Goal: Check status: Check status

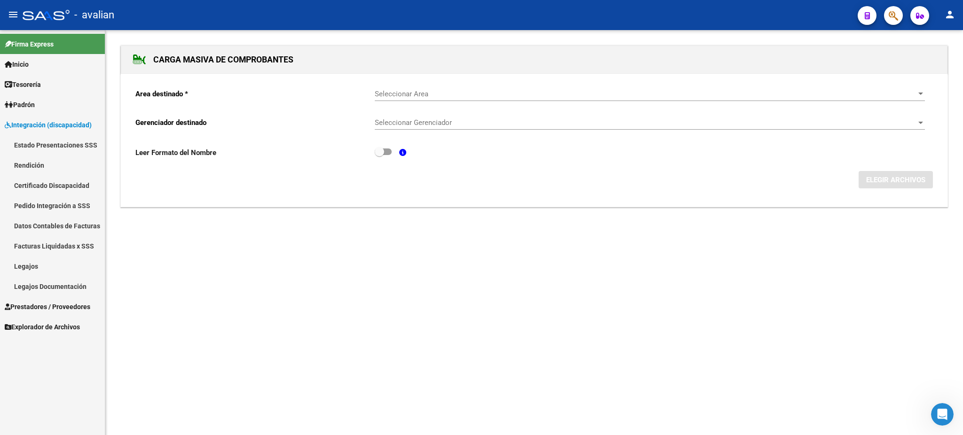
click at [42, 245] on link "Facturas Liquidadas x SSS" at bounding box center [52, 246] width 105 height 20
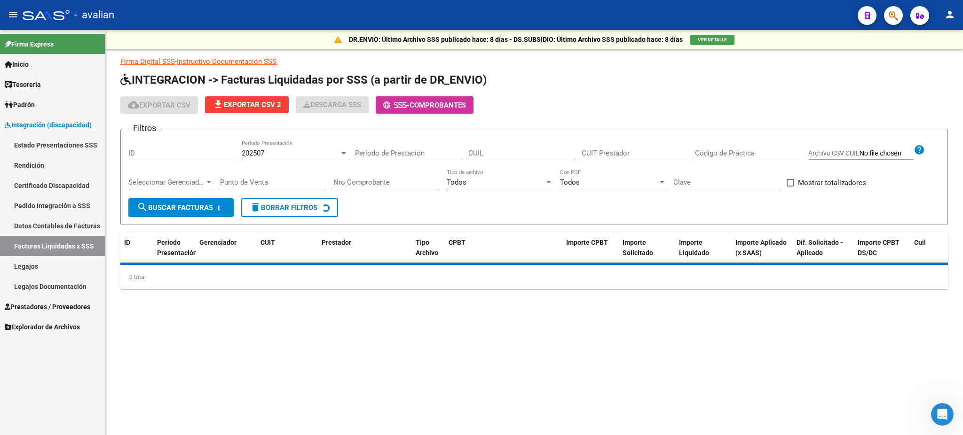
click at [39, 204] on link "Pedido Integración a SSS" at bounding box center [52, 206] width 105 height 20
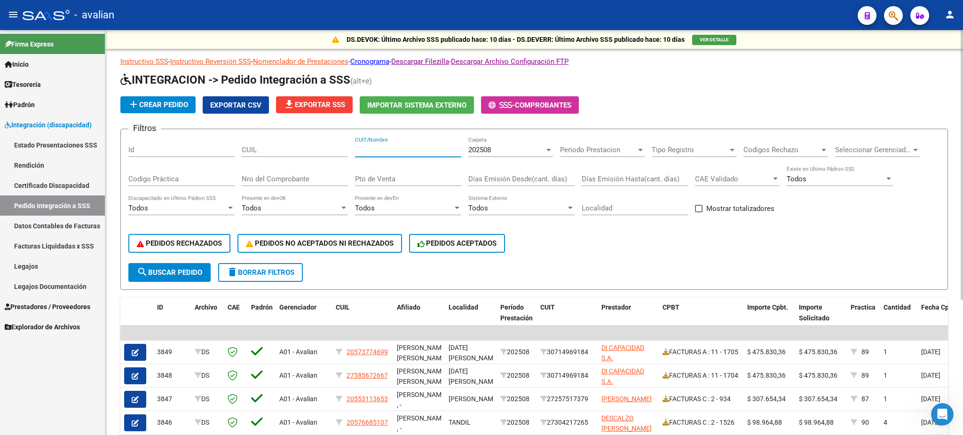
click at [374, 148] on input "CUIT/Nombre" at bounding box center [408, 150] width 106 height 8
paste input "20573232993"
type input "20573232993"
click at [176, 273] on span "search Buscar Pedido" at bounding box center [169, 272] width 65 height 8
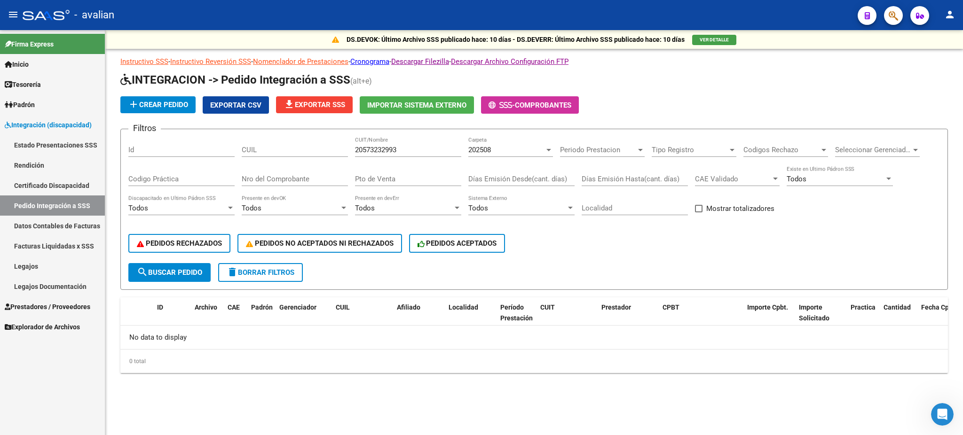
click at [181, 270] on span "search Buscar Pedido" at bounding box center [169, 272] width 65 height 8
click at [251, 142] on div "CUIL" at bounding box center [295, 147] width 106 height 20
paste input "20573232993"
type input "20573232993"
drag, startPoint x: 409, startPoint y: 148, endPoint x: 339, endPoint y: 155, distance: 70.4
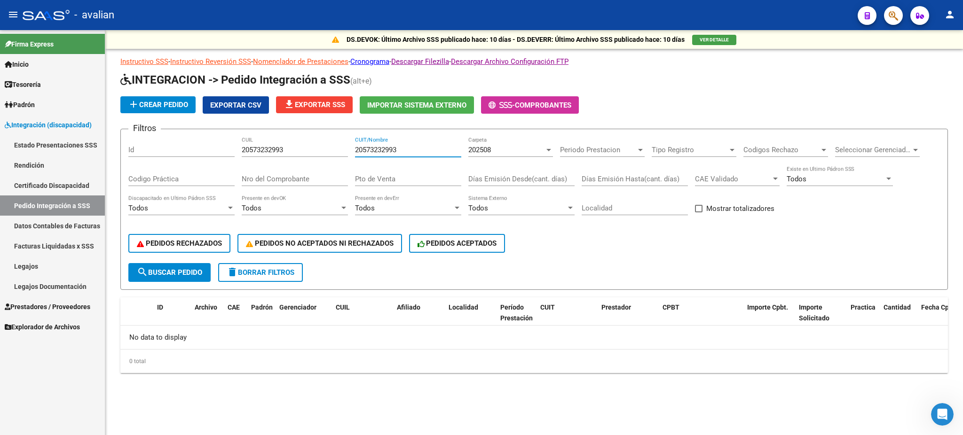
click at [339, 155] on div "Filtros Id 20573232993 CUIL 20573232993 CUIT/Nombre 202508 Carpeta Periodo Pres…" at bounding box center [533, 200] width 811 height 126
click at [170, 268] on span "search Buscar Pedido" at bounding box center [169, 272] width 65 height 8
click at [45, 304] on span "Prestadores / Proveedores" at bounding box center [48, 307] width 86 height 10
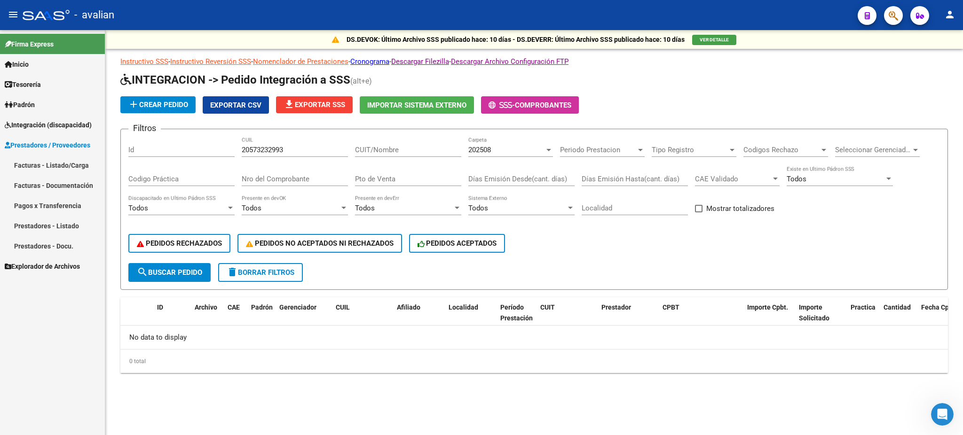
click at [39, 162] on link "Facturas - Listado/Carga" at bounding box center [52, 165] width 105 height 20
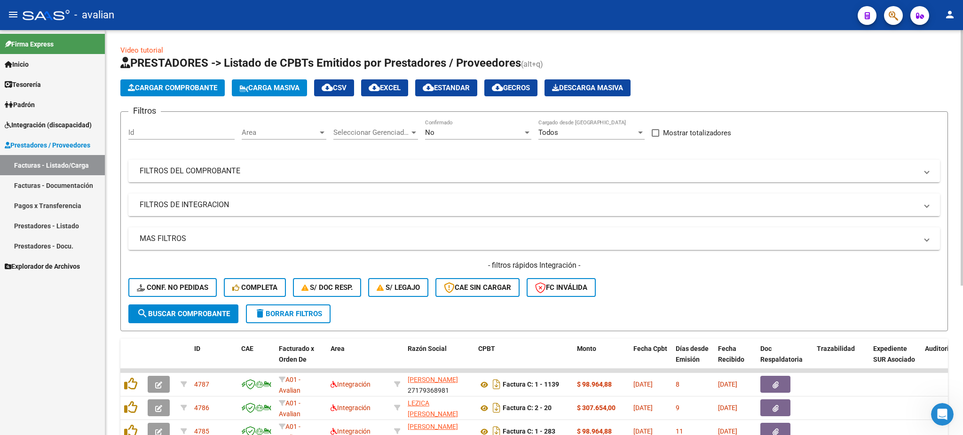
click at [296, 205] on mat-panel-title "FILTROS DE INTEGRACION" at bounding box center [528, 205] width 777 height 10
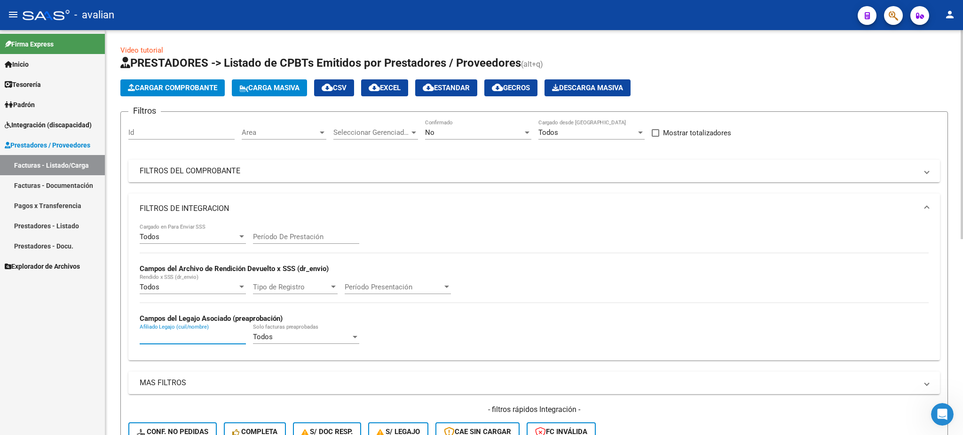
click at [204, 336] on input "Afiliado Legajo (cuil/nombre)" at bounding box center [193, 337] width 106 height 8
paste input "20573232993"
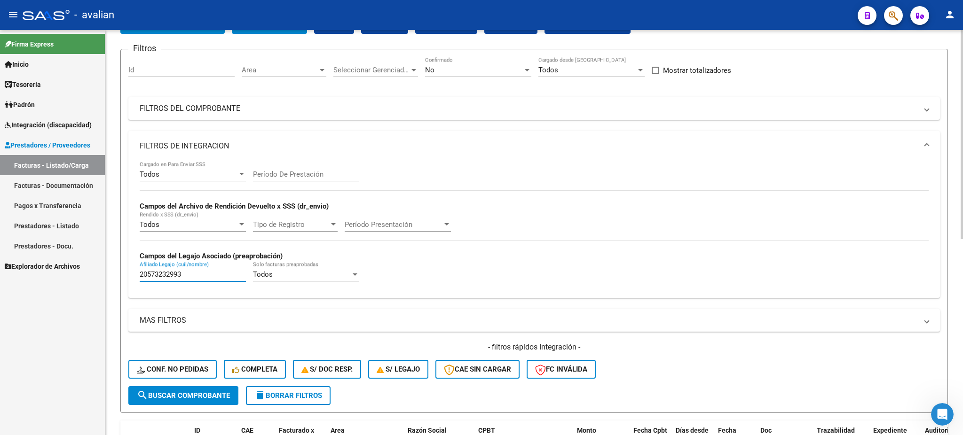
type input "20573232993"
click at [173, 392] on span "search Buscar Comprobante" at bounding box center [183, 396] width 93 height 8
